Goal: Task Accomplishment & Management: Use online tool/utility

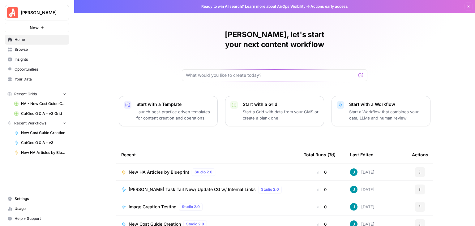
click at [29, 41] on span "Home" at bounding box center [41, 40] width 52 height 6
click at [31, 78] on span "Your Data" at bounding box center [41, 79] width 52 height 6
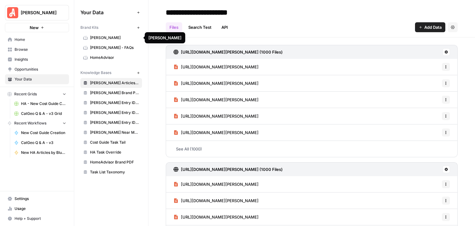
click at [101, 35] on span "[PERSON_NAME]" at bounding box center [114, 38] width 49 height 6
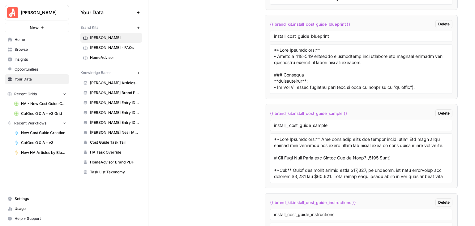
scroll to position [5732, 0]
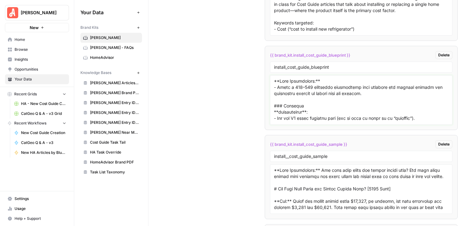
click at [320, 78] on textarea at bounding box center [361, 100] width 174 height 44
click at [115, 56] on span "HomeAdvisor" at bounding box center [114, 58] width 49 height 6
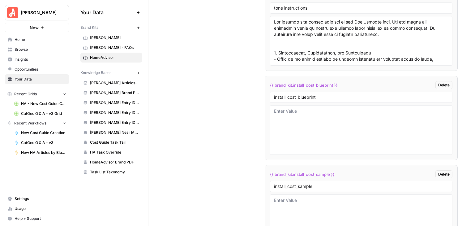
scroll to position [2704, 0]
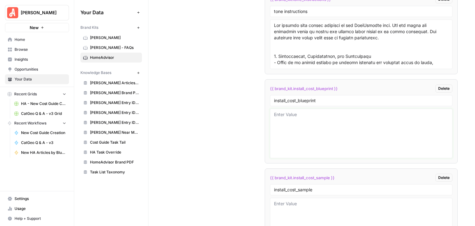
click at [314, 112] on textarea at bounding box center [361, 133] width 174 height 44
paste textarea "**Lore Ipsumdolors:** - Ametc a 042–129 elitseddo eiusmodtemp inci utlabore etd…"
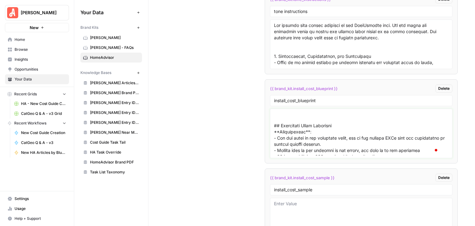
scroll to position [1014, 0]
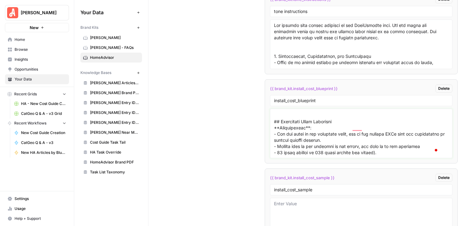
click at [307, 128] on textarea "To enrich screen reader interactions, please activate Accessibility in Grammarl…" at bounding box center [361, 133] width 174 height 44
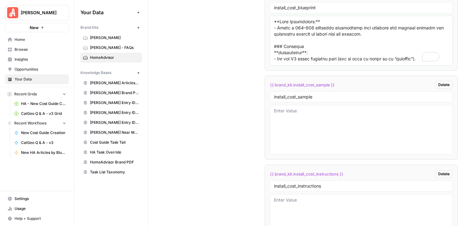
type textarea "**Lore Ipsumdolors:** - Ametc a 042–129 elitseddo eiusmodtemp inci utlabore etd…"
click at [107, 38] on span "[PERSON_NAME]" at bounding box center [114, 38] width 49 height 6
click at [101, 37] on span "[PERSON_NAME]" at bounding box center [114, 38] width 49 height 6
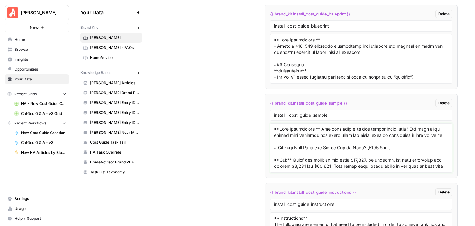
click at [344, 126] on textarea at bounding box center [361, 148] width 174 height 44
click at [344, 126] on textarea "To enrich screen reader interactions, please activate Accessibility in Grammarl…" at bounding box center [361, 148] width 174 height 44
click at [355, 126] on textarea "To enrich screen reader interactions, please activate Accessibility in Grammarl…" at bounding box center [361, 148] width 174 height 44
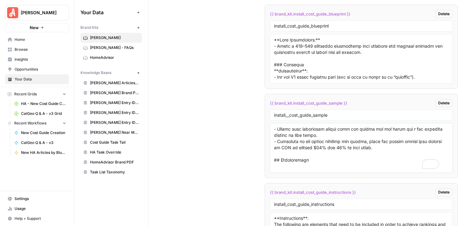
scroll to position [178, 0]
drag, startPoint x: 272, startPoint y: 126, endPoint x: 311, endPoint y: 128, distance: 39.7
click at [313, 128] on div at bounding box center [361, 147] width 182 height 49
click at [303, 126] on textarea "To enrich screen reader interactions, please activate Accessibility in Grammarl…" at bounding box center [361, 148] width 174 height 44
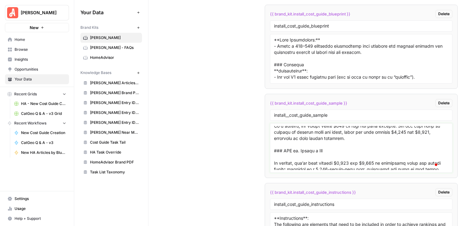
drag, startPoint x: 392, startPoint y: 147, endPoint x: 273, endPoint y: 128, distance: 120.2
click at [274, 128] on textarea "To enrich screen reader interactions, please activate Accessibility in Grammarl…" at bounding box center [361, 148] width 174 height 44
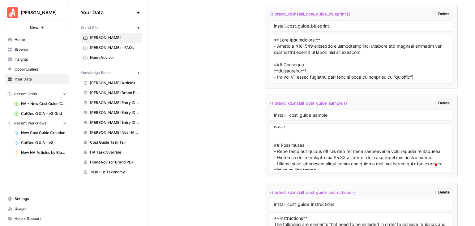
scroll to position [0, 0]
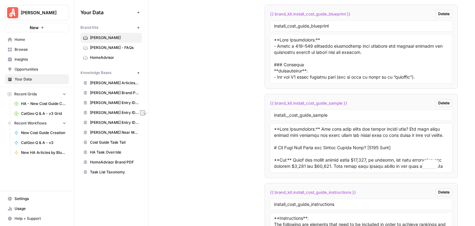
drag, startPoint x: 374, startPoint y: 137, endPoint x: 277, endPoint y: 137, distance: 96.2
click at [277, 137] on textarea "To enrich screen reader interactions, please activate Accessibility in Grammarl…" at bounding box center [361, 148] width 174 height 44
